Goal: Information Seeking & Learning: Learn about a topic

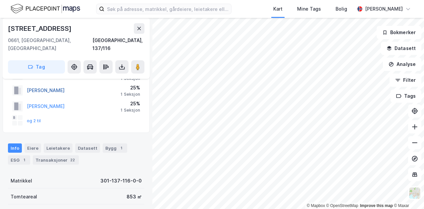
scroll to position [13, 0]
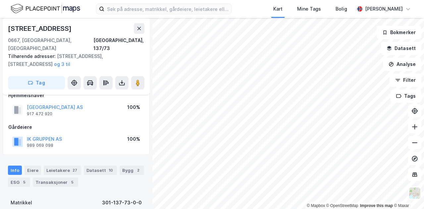
scroll to position [11, 0]
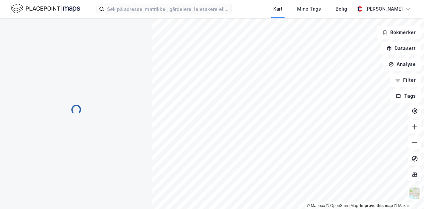
scroll to position [2, 0]
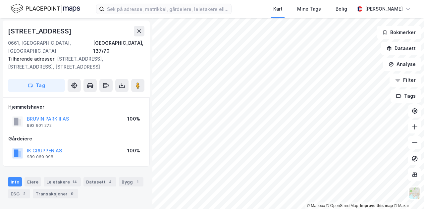
scroll to position [2, 0]
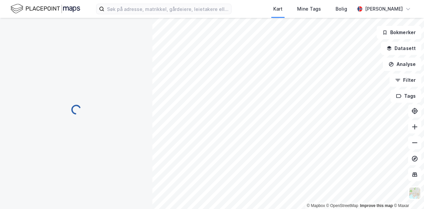
scroll to position [2, 0]
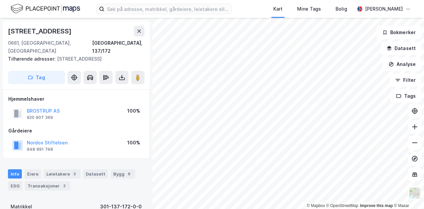
scroll to position [2, 0]
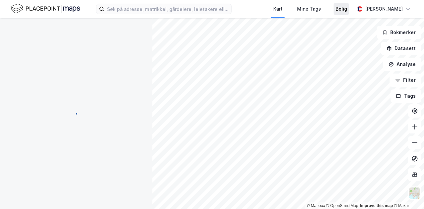
scroll to position [2, 0]
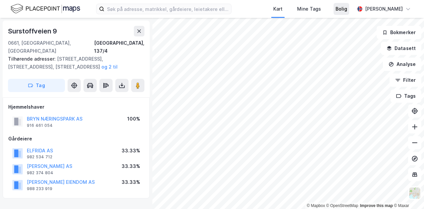
scroll to position [2, 0]
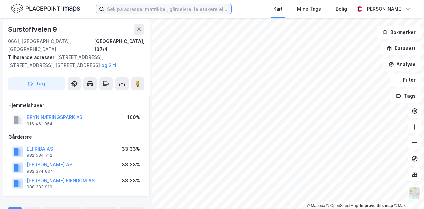
click at [158, 9] on input at bounding box center [167, 9] width 127 height 10
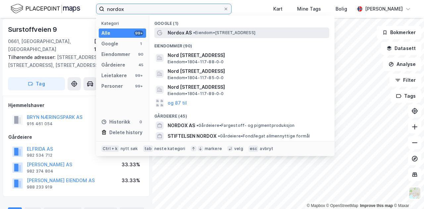
type input "nordox"
click at [214, 33] on span "• Eiendom • [STREET_ADDRESS]" at bounding box center [224, 32] width 62 height 5
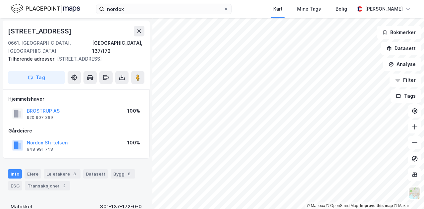
scroll to position [2, 0]
